Goal: Task Accomplishment & Management: Manage account settings

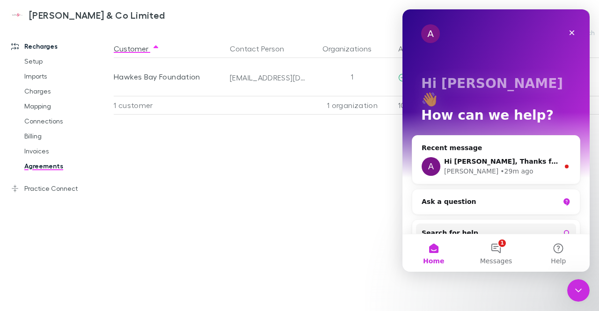
click at [320, 196] on div "Customer Contact Person Organizations Agreement Status & Date Client Discount H…" at bounding box center [371, 175] width 515 height 272
click at [569, 32] on icon "Close" at bounding box center [571, 32] width 7 height 7
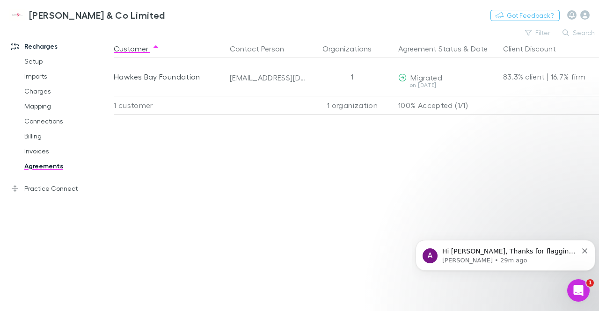
click at [44, 153] on link "Invoices" at bounding box center [67, 151] width 104 height 15
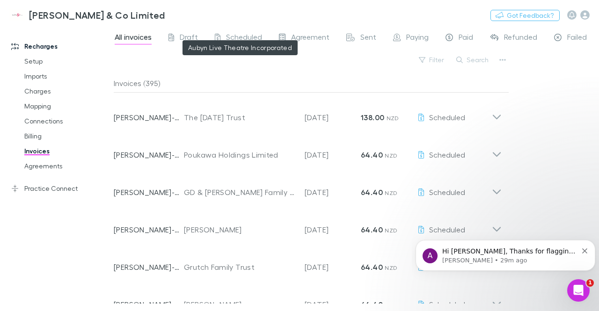
scroll to position [234, 0]
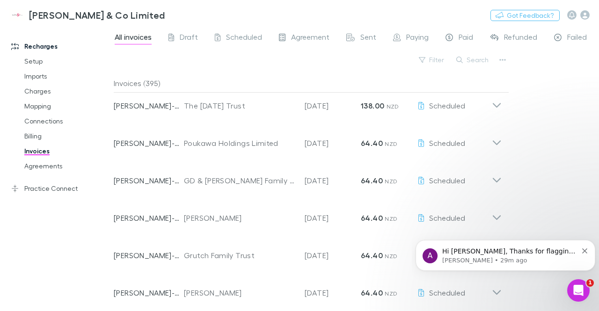
click at [496, 140] on icon at bounding box center [497, 139] width 10 height 19
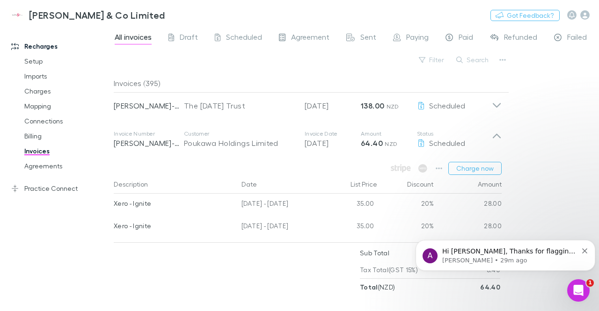
click at [498, 142] on icon at bounding box center [497, 139] width 10 height 19
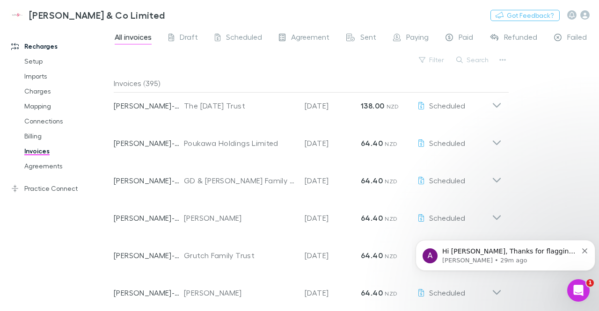
click at [497, 183] on icon at bounding box center [497, 176] width 10 height 19
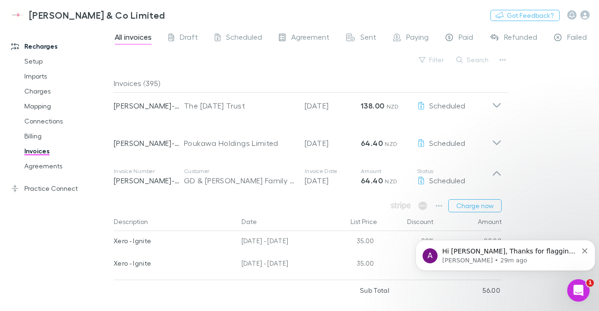
scroll to position [281, 0]
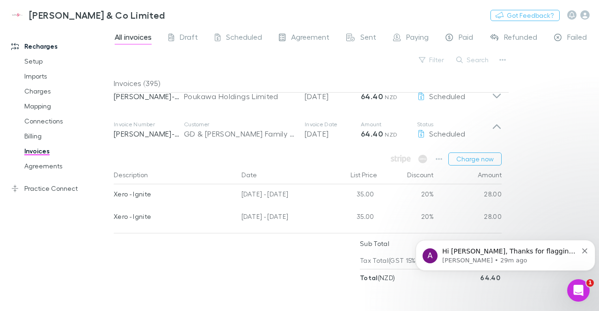
click at [477, 162] on button "Charge now" at bounding box center [474, 159] width 53 height 13
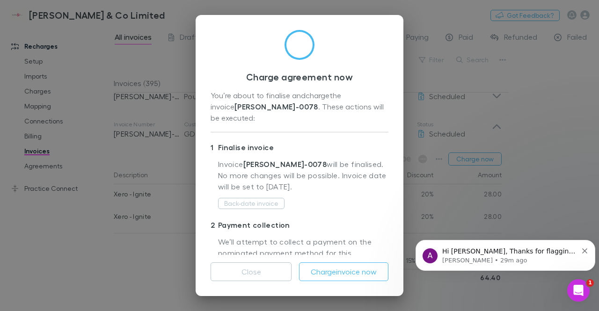
click at [328, 276] on button "Charge invoice now" at bounding box center [343, 271] width 89 height 19
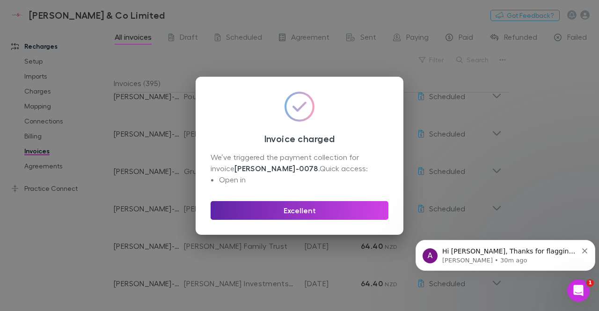
scroll to position [1935, 0]
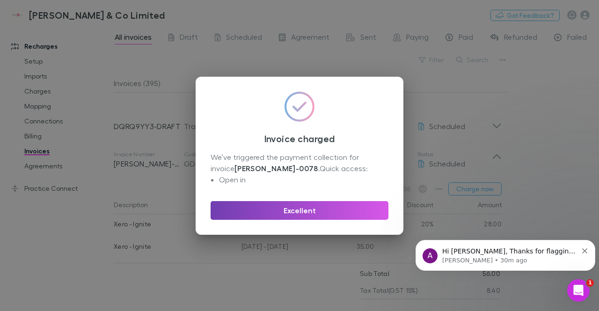
click at [346, 203] on button "Excellent" at bounding box center [300, 210] width 178 height 19
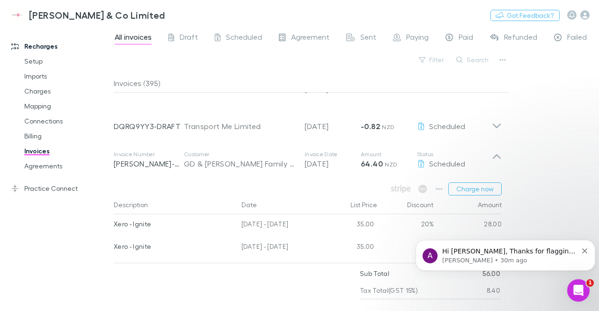
click at [536, 82] on div "All invoices Draft Scheduled Agreement Sent Paying Paid Refunded Failed Void Fi…" at bounding box center [356, 168] width 485 height 285
click at [518, 79] on div "All invoices Draft Scheduled Agreement Sent Paying Paid Refunded Failed Void Fi…" at bounding box center [356, 168] width 485 height 285
click at [512, 84] on div "All invoices Draft Scheduled Agreement Sent Paying Paid Refunded Failed Void Fi…" at bounding box center [356, 168] width 485 height 285
click at [585, 252] on icon "Dismiss notification" at bounding box center [584, 250] width 5 height 5
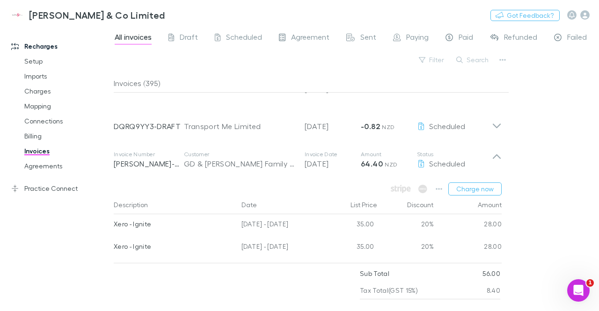
click at [546, 92] on div "All invoices Draft Scheduled Agreement Sent Paying Paid Refunded Failed Void Fi…" at bounding box center [356, 168] width 485 height 285
drag, startPoint x: 35, startPoint y: 149, endPoint x: 69, endPoint y: 1, distance: 152.2
click at [35, 149] on link "Invoices" at bounding box center [67, 151] width 104 height 15
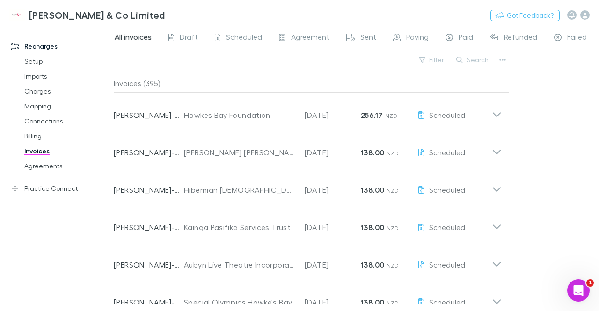
click at [245, 67] on div "Filter Search" at bounding box center [311, 63] width 395 height 21
click at [321, 11] on div "[PERSON_NAME] & Co Limited Nothing Got Feedback?" at bounding box center [299, 15] width 599 height 30
click at [255, 59] on div "Filter Search" at bounding box center [311, 63] width 395 height 21
click at [223, 13] on div "[PERSON_NAME] & Co Limited Nothing Got Feedback?" at bounding box center [299, 15] width 599 height 30
click at [275, 8] on div "[PERSON_NAME] & Co Limited Nothing Got Feedback?" at bounding box center [299, 15] width 599 height 30
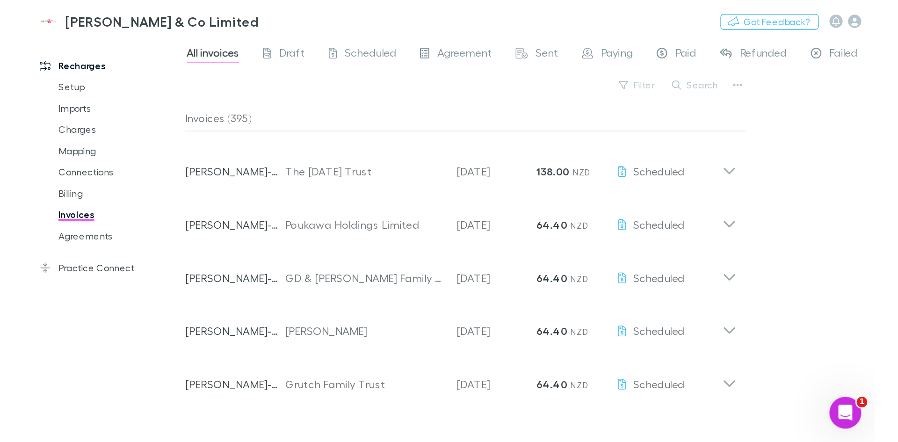
scroll to position [234, 0]
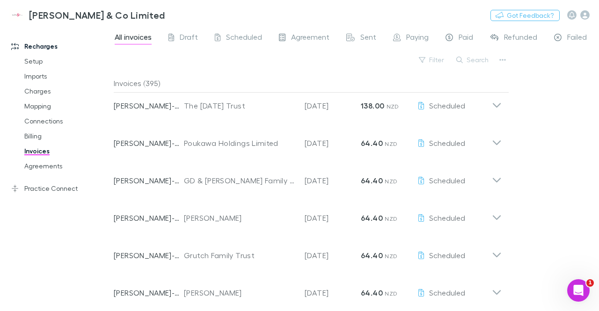
click at [494, 181] on icon at bounding box center [497, 176] width 10 height 19
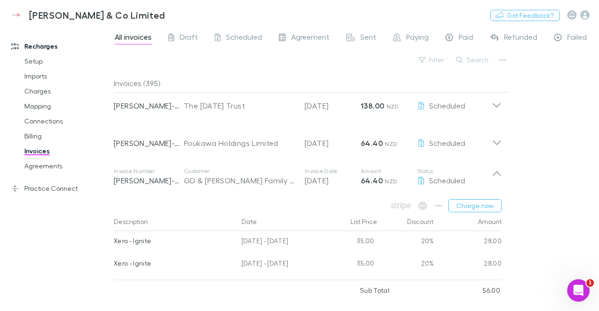
click at [494, 181] on icon at bounding box center [497, 176] width 10 height 19
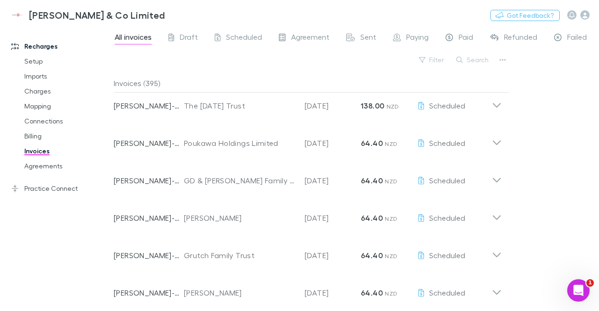
click at [535, 176] on div "All invoices Draft Scheduled Agreement Sent Paying Paid Refunded Failed Void Fi…" at bounding box center [356, 168] width 485 height 285
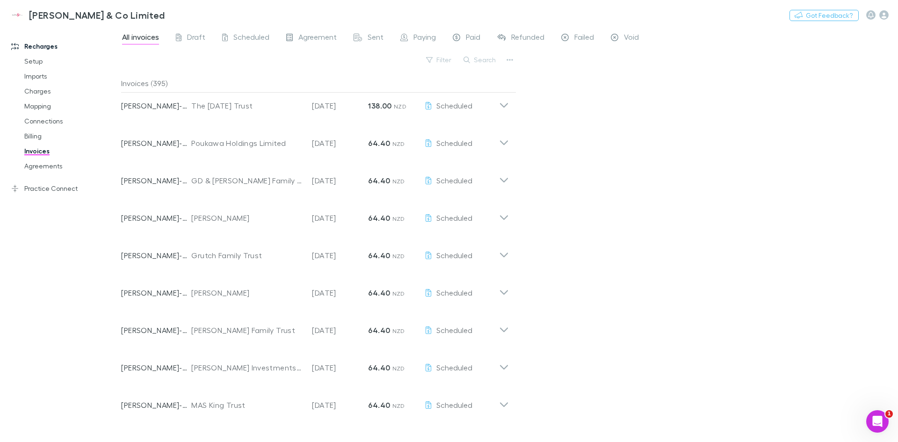
click at [598, 118] on div "All invoices Draft Scheduled Agreement Sent Paying Paid Refunded Failed Void Fi…" at bounding box center [509, 234] width 777 height 416
click at [584, 199] on div "All invoices Draft Scheduled Agreement Sent Paying Paid Refunded Failed Void Fi…" at bounding box center [509, 234] width 777 height 416
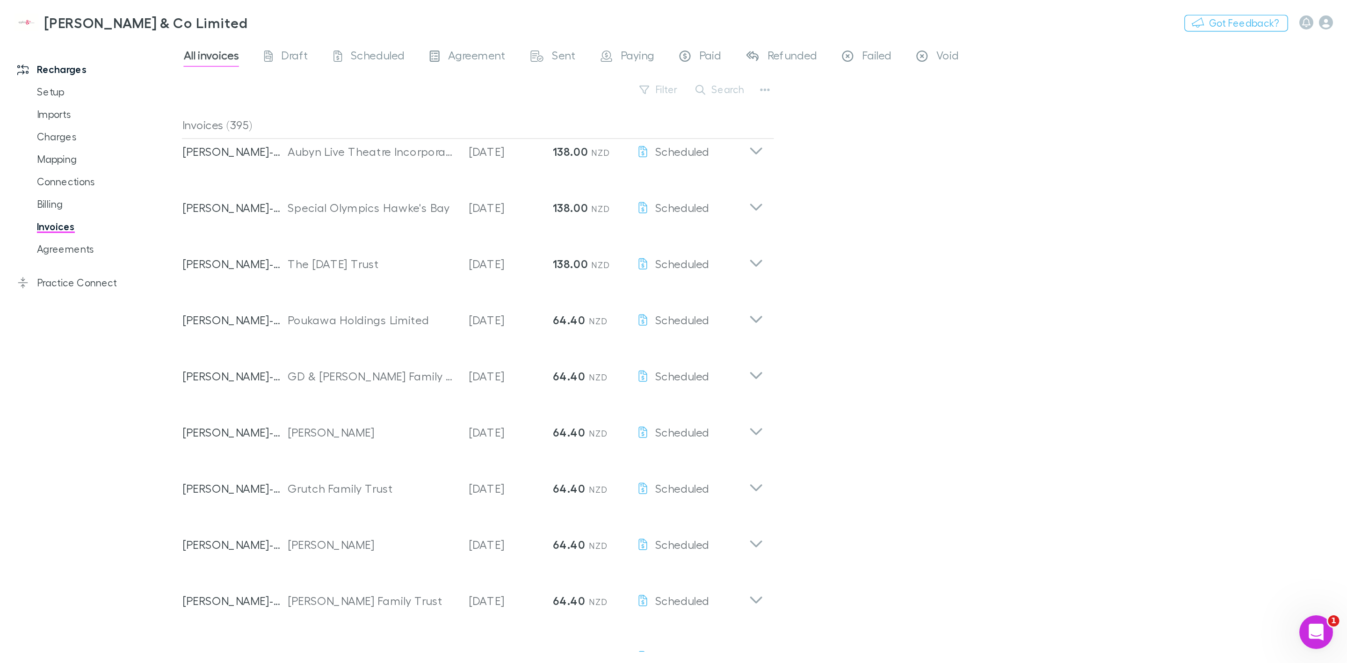
scroll to position [0, 0]
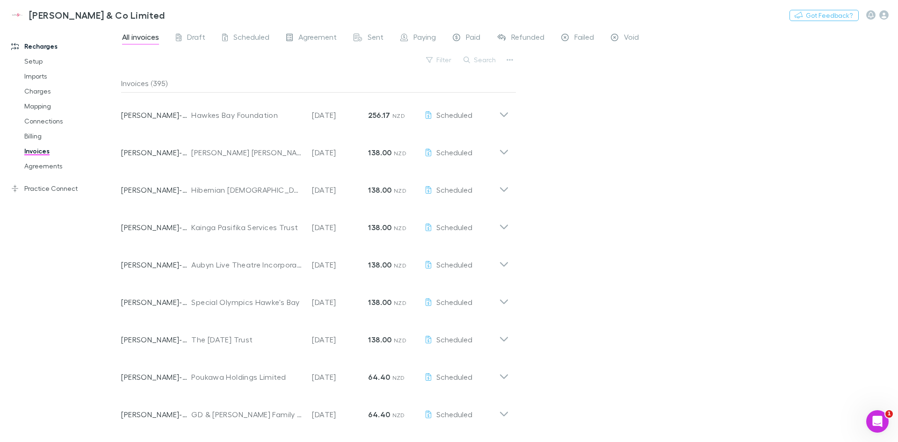
drag, startPoint x: 657, startPoint y: 123, endPoint x: 653, endPoint y: 127, distance: 6.6
click at [598, 123] on div "All invoices Draft Scheduled Agreement Sent Paying Paid Refunded Failed Void Fi…" at bounding box center [509, 234] width 777 height 416
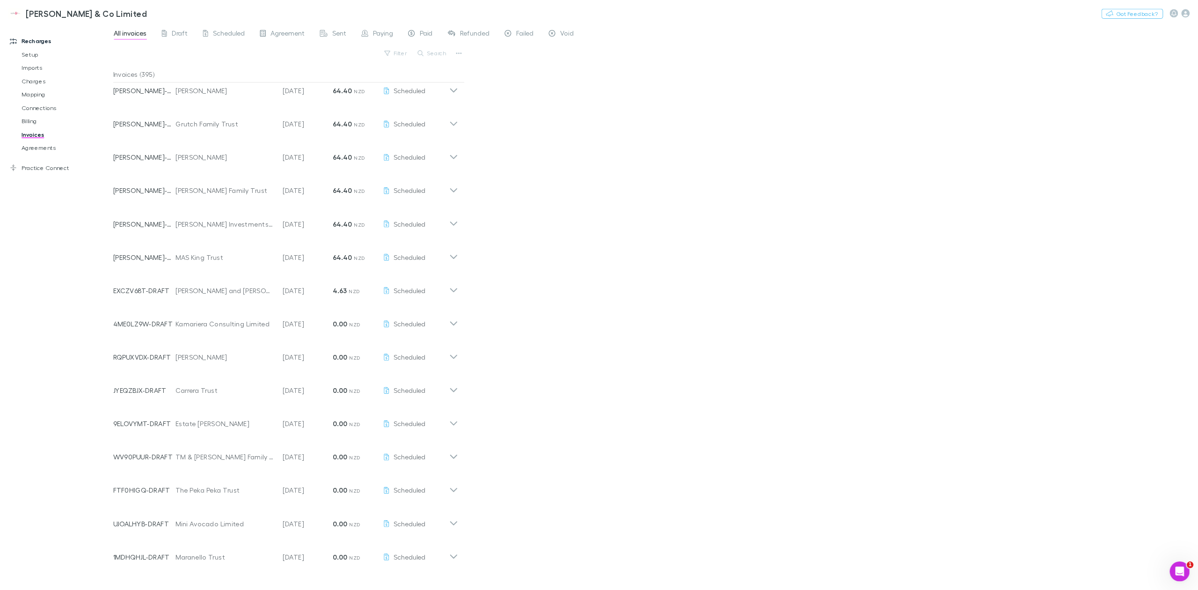
scroll to position [351, 0]
click at [510, 311] on icon at bounding box center [510, 322] width 10 height 19
click at [510, 295] on div "Invoice Number [PERSON_NAME]-0009 Customer MAS King Trust Invoice Date [DATE] A…" at bounding box center [321, 284] width 403 height 37
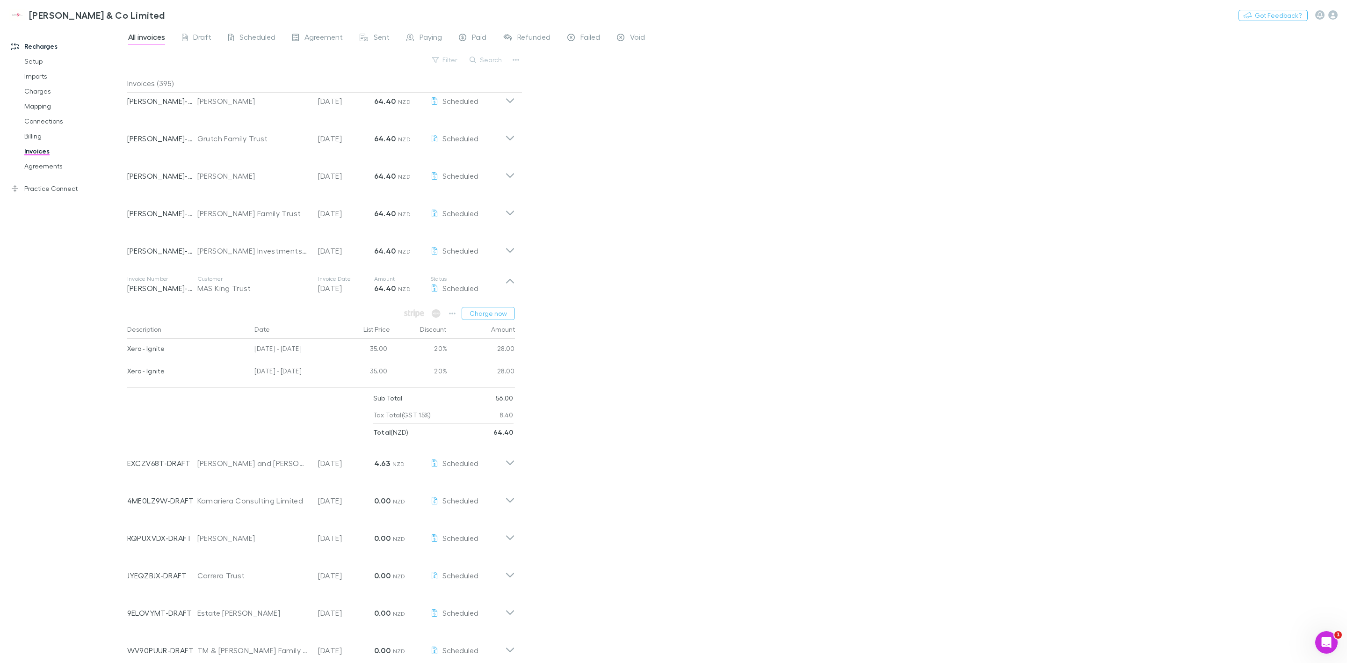
click at [510, 295] on div "Invoice Number [PERSON_NAME]-0009 Customer MAS King Trust Invoice Date [DATE] A…" at bounding box center [321, 284] width 403 height 37
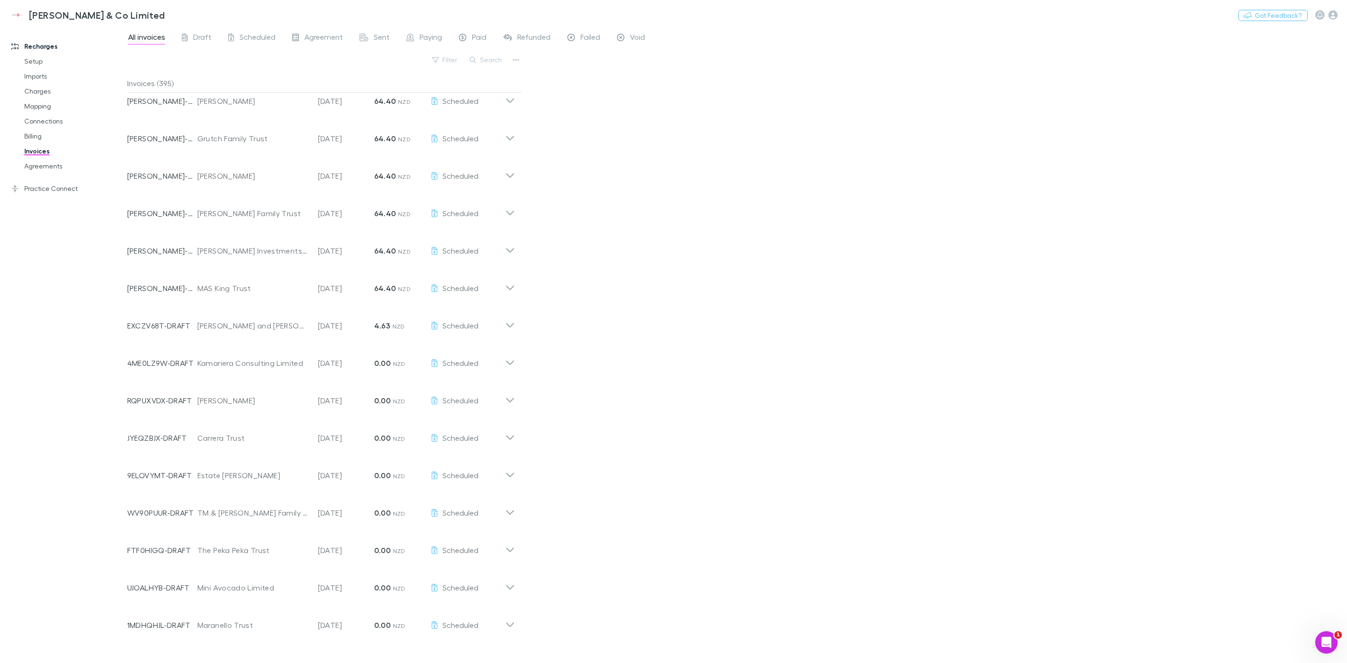
drag, startPoint x: 545, startPoint y: 342, endPoint x: 559, endPoint y: 271, distance: 71.6
click at [517, 288] on div "Invoice Number [PERSON_NAME]-0009 Customer MAS King Trust Invoice Date [DATE] A…" at bounding box center [321, 284] width 403 height 37
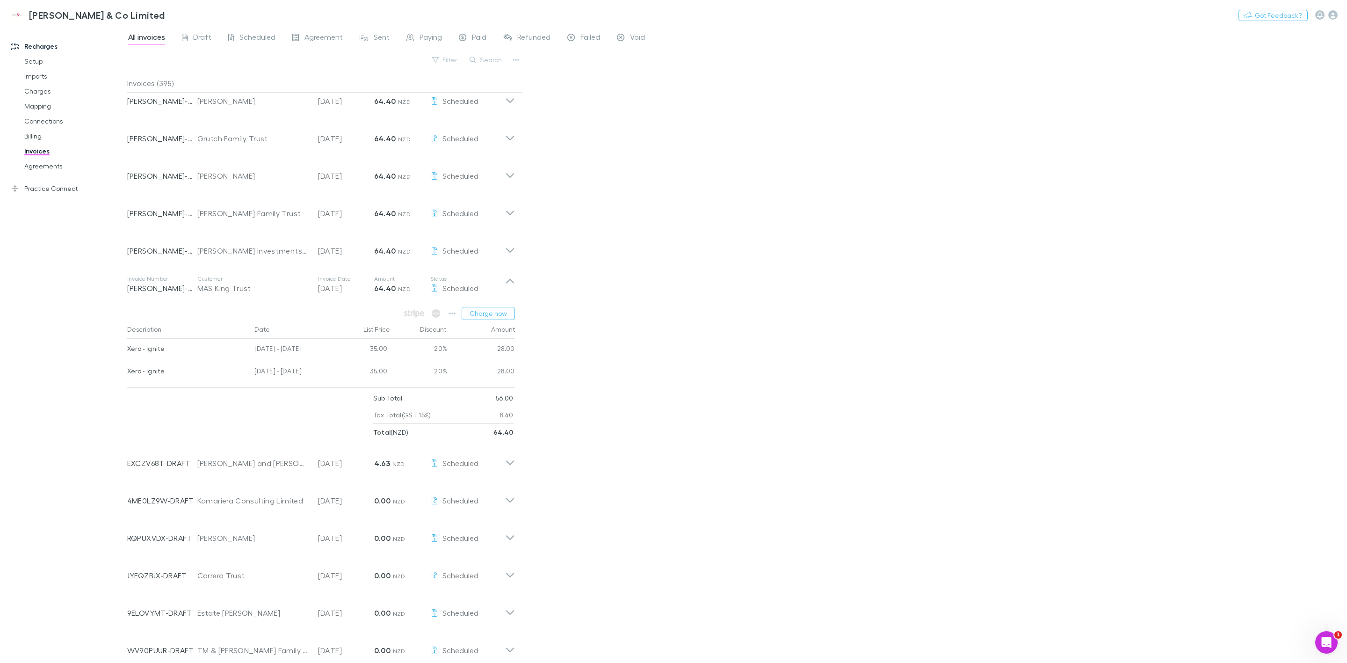
click at [512, 284] on icon at bounding box center [510, 284] width 10 height 19
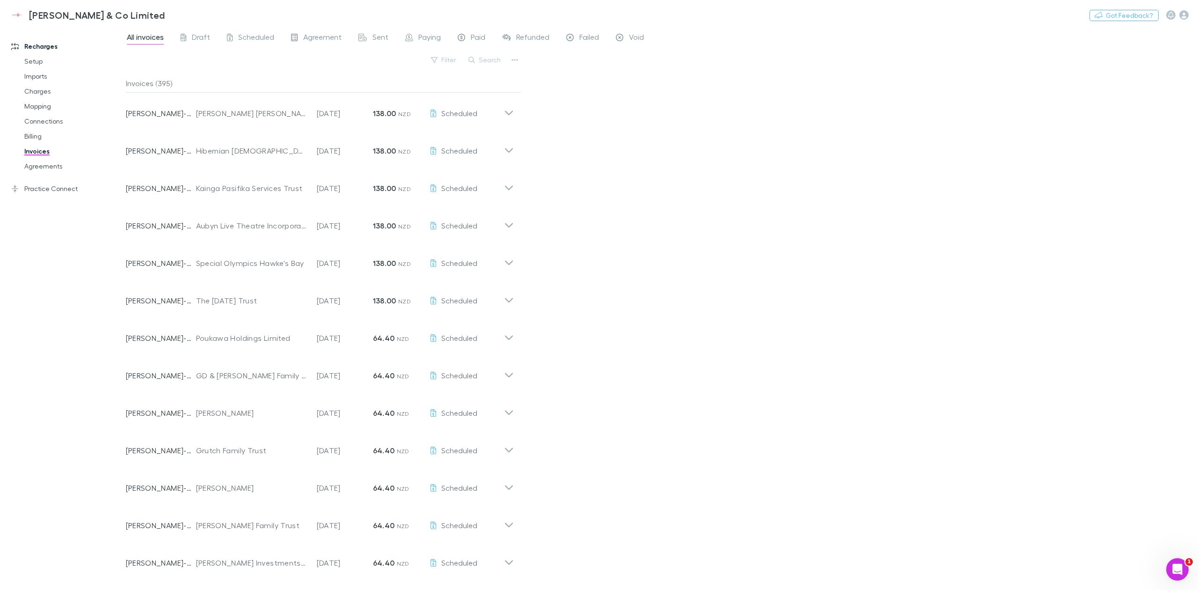
scroll to position [0, 0]
click at [598, 271] on div "All invoices Draft Scheduled Agreement Sent Paying Paid Refunded Failed Void Fi…" at bounding box center [662, 307] width 1072 height 563
drag, startPoint x: 661, startPoint y: 270, endPoint x: 660, endPoint y: 320, distance: 50.1
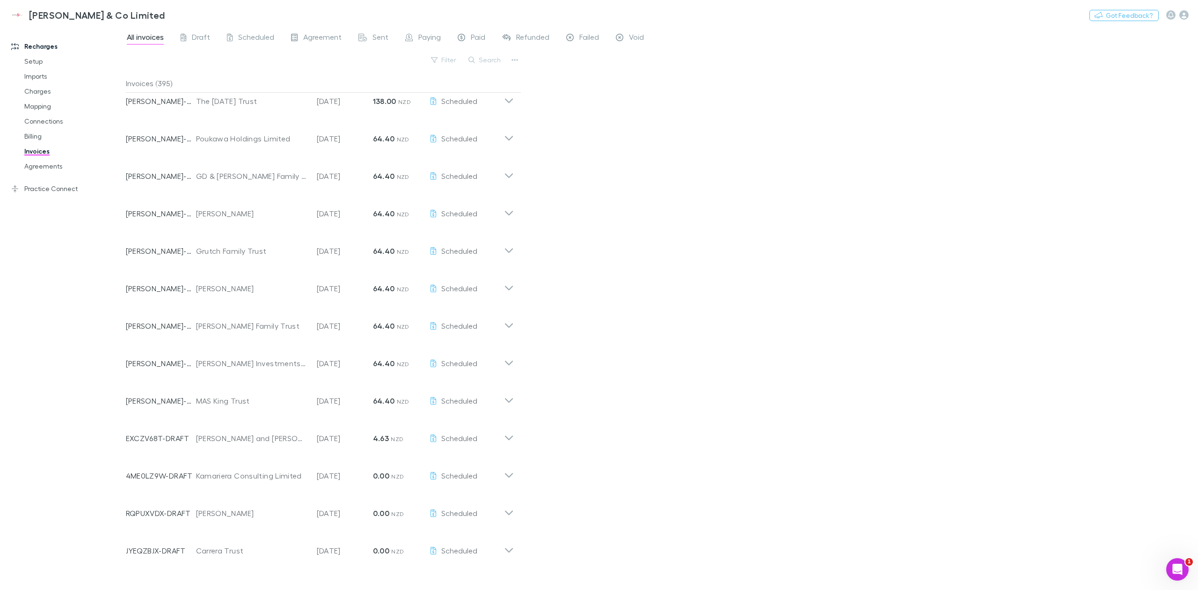
scroll to position [249, 0]
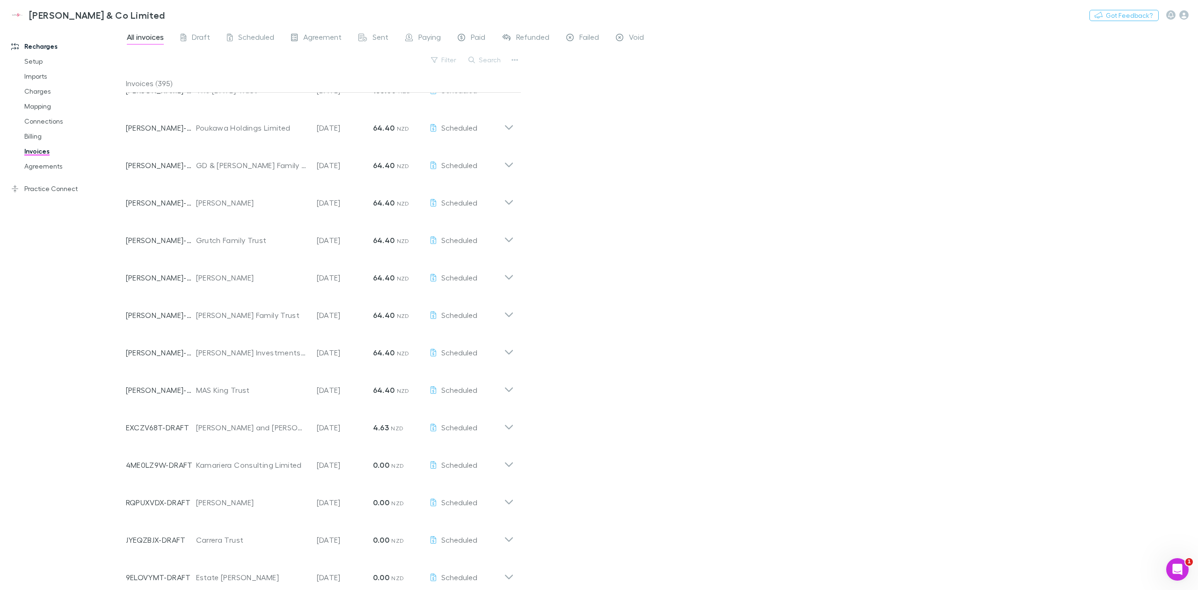
drag, startPoint x: 709, startPoint y: 300, endPoint x: 692, endPoint y: 321, distance: 27.0
click at [598, 300] on div "All invoices Draft Scheduled Agreement Sent Paying Paid Refunded Failed Void Fi…" at bounding box center [662, 307] width 1072 height 563
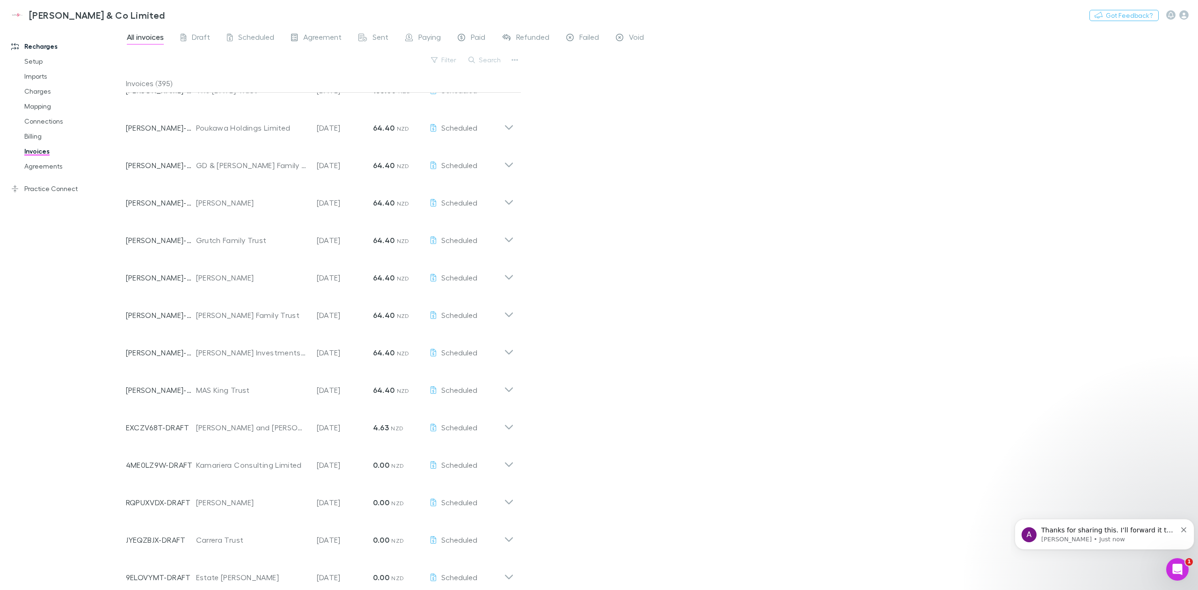
scroll to position [0, 0]
click at [598, 311] on div "Open Intercom Messenger" at bounding box center [1177, 568] width 31 height 31
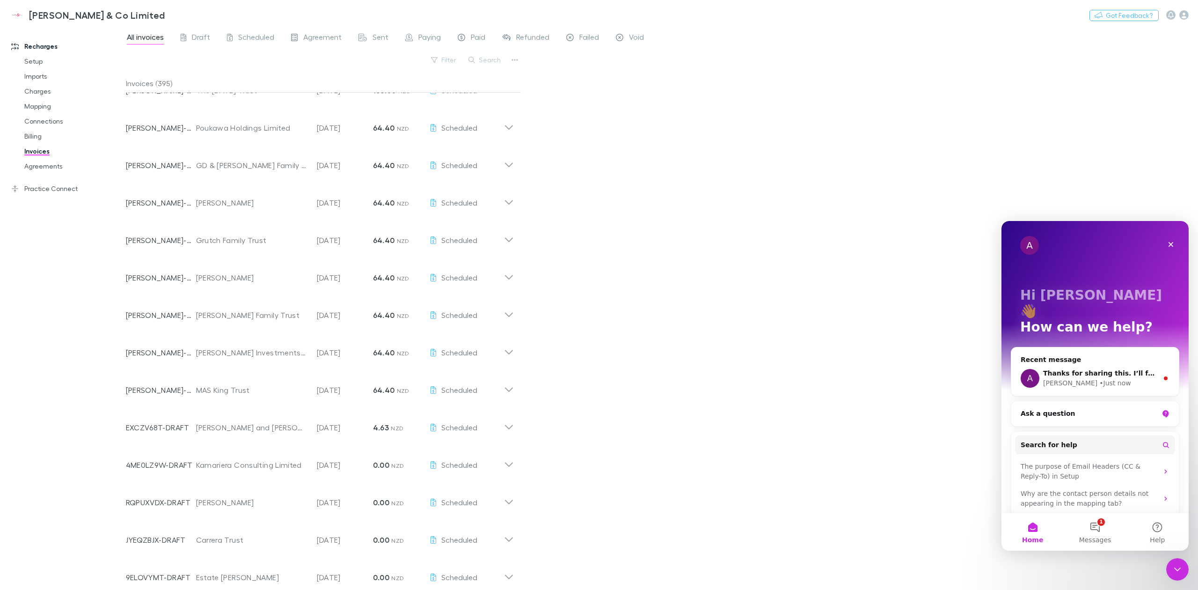
click at [598, 311] on div "• Just now" at bounding box center [1114, 383] width 31 height 10
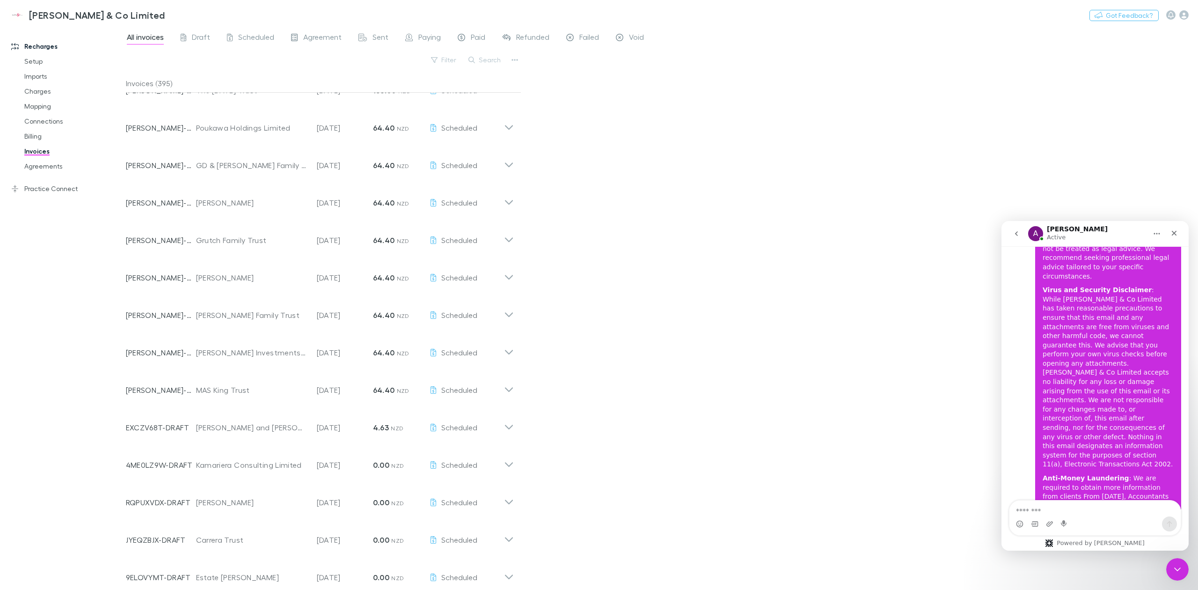
scroll to position [1367, 0]
drag, startPoint x: 1019, startPoint y: 449, endPoint x: 1099, endPoint y: 470, distance: 83.1
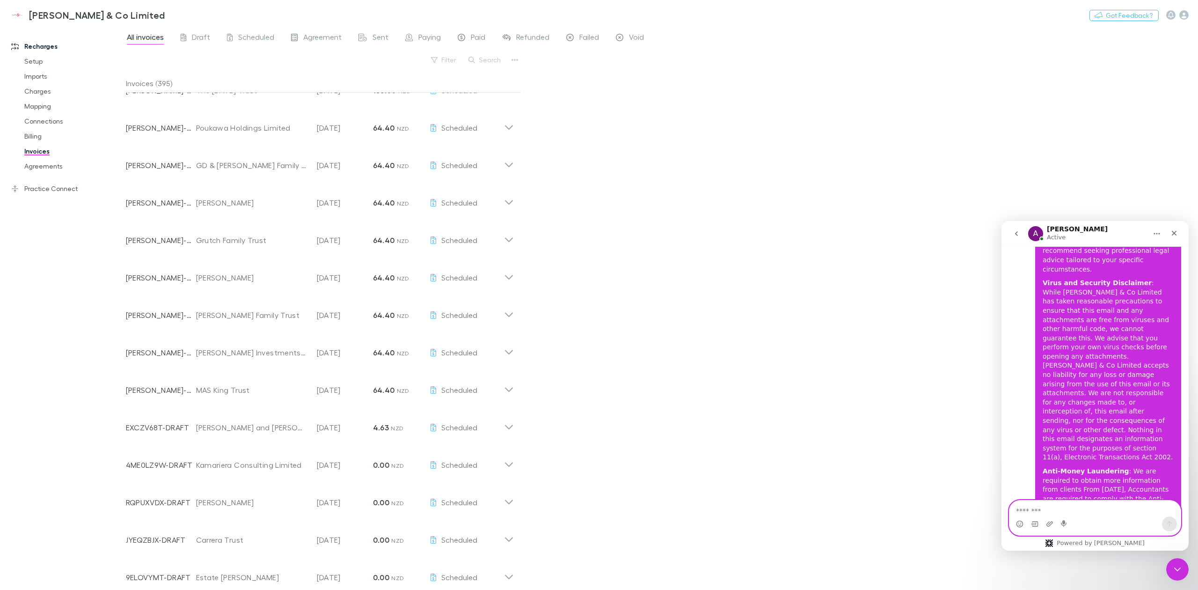
click at [598, 311] on textarea "Message…" at bounding box center [1094, 508] width 171 height 16
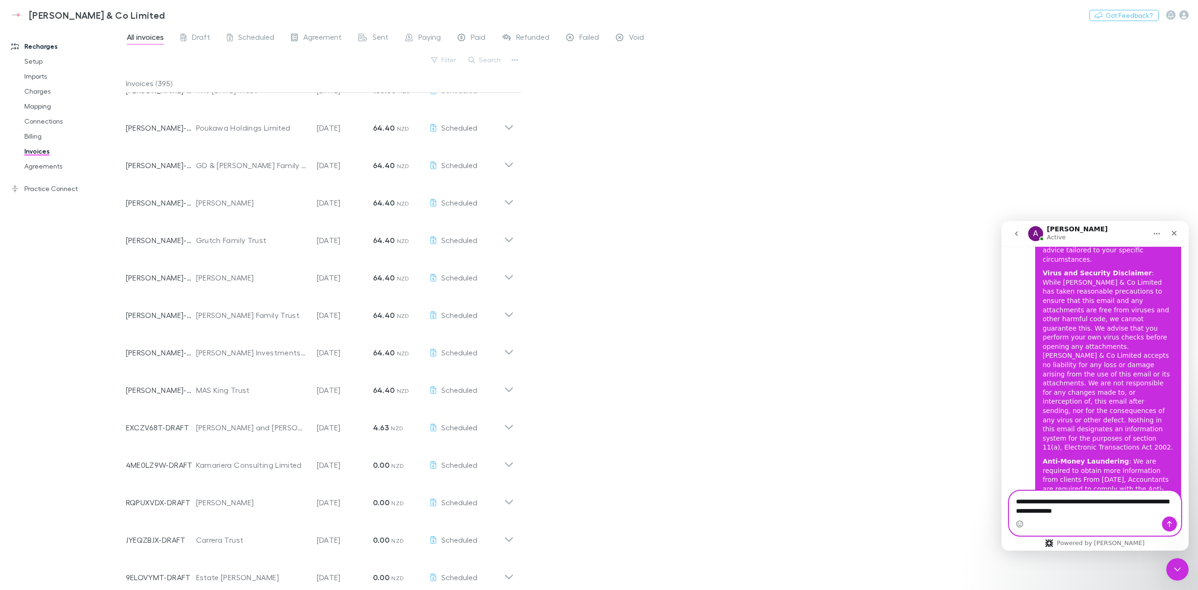
click at [598, 311] on textarea "**********" at bounding box center [1094, 503] width 171 height 25
type textarea "**********"
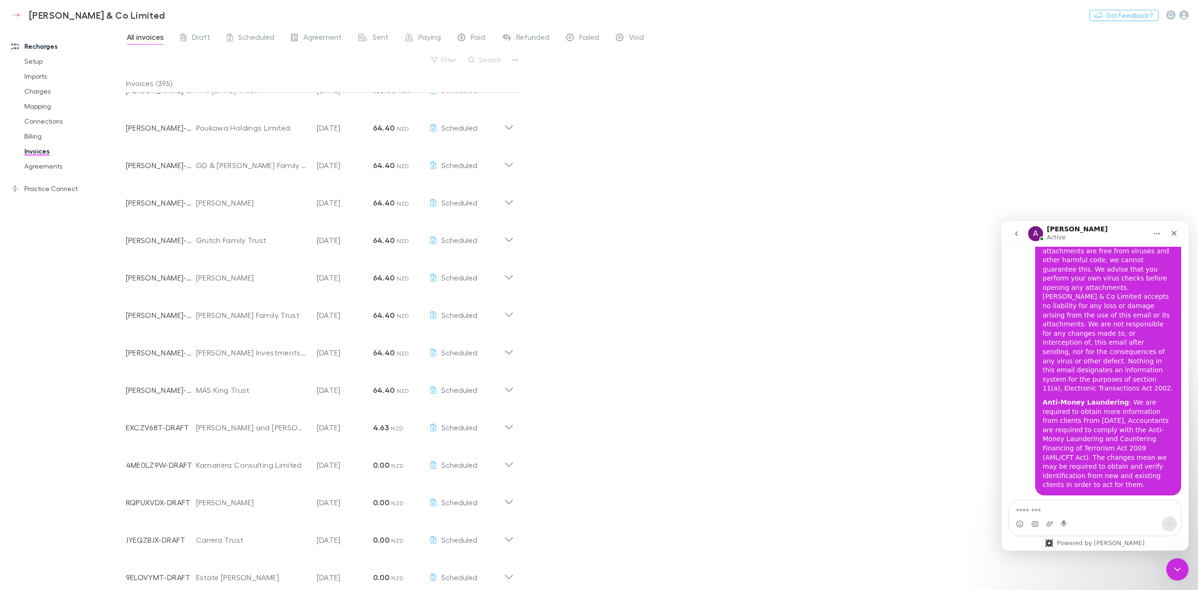
scroll to position [1435, 0]
click at [598, 218] on div "All invoices Draft Scheduled Agreement Sent Paying Paid Refunded Failed Void Fi…" at bounding box center [662, 307] width 1072 height 563
